Goal: Task Accomplishment & Management: Use online tool/utility

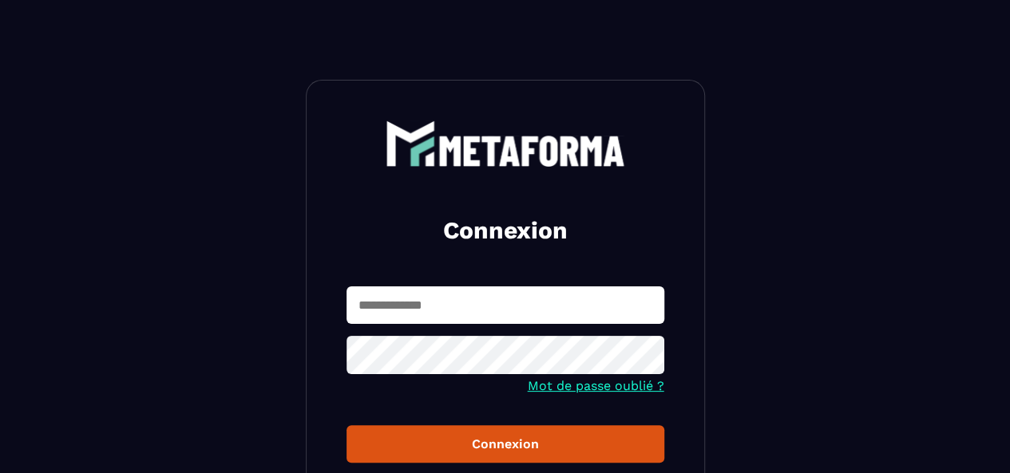
click at [431, 303] on input "text" at bounding box center [505, 306] width 318 height 38
type input "**********"
click at [346, 425] on button "Connexion" at bounding box center [505, 444] width 318 height 38
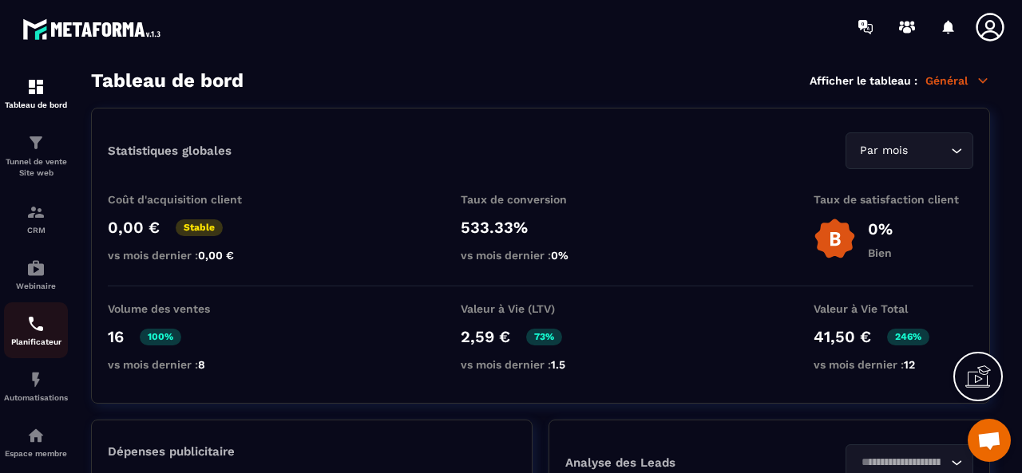
click at [46, 333] on div "Planificateur" at bounding box center [36, 330] width 64 height 32
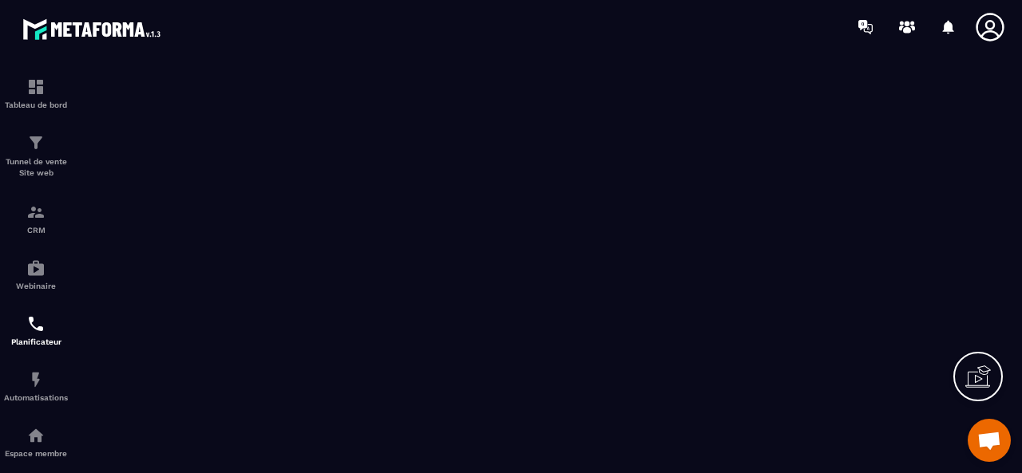
click at [997, 22] on icon at bounding box center [990, 27] width 32 height 32
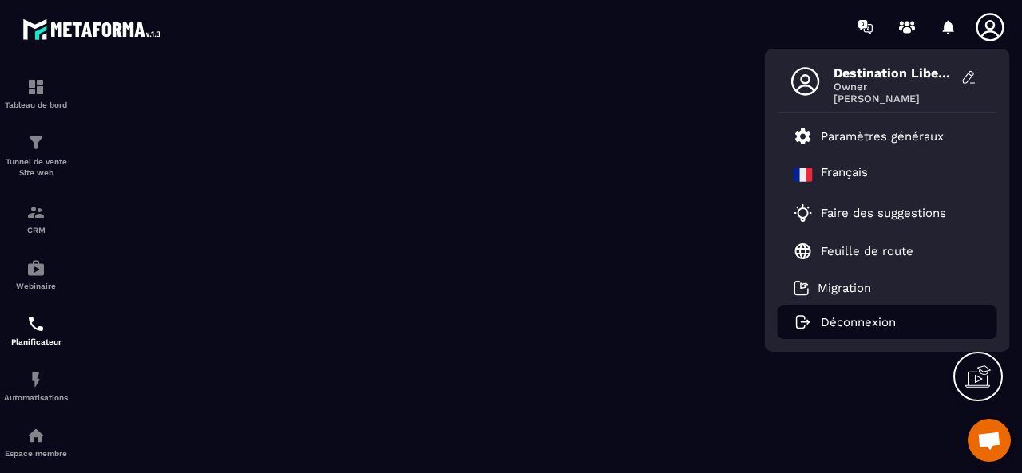
click at [852, 320] on p "Déconnexion" at bounding box center [858, 322] width 75 height 14
